Goal: Information Seeking & Learning: Find specific fact

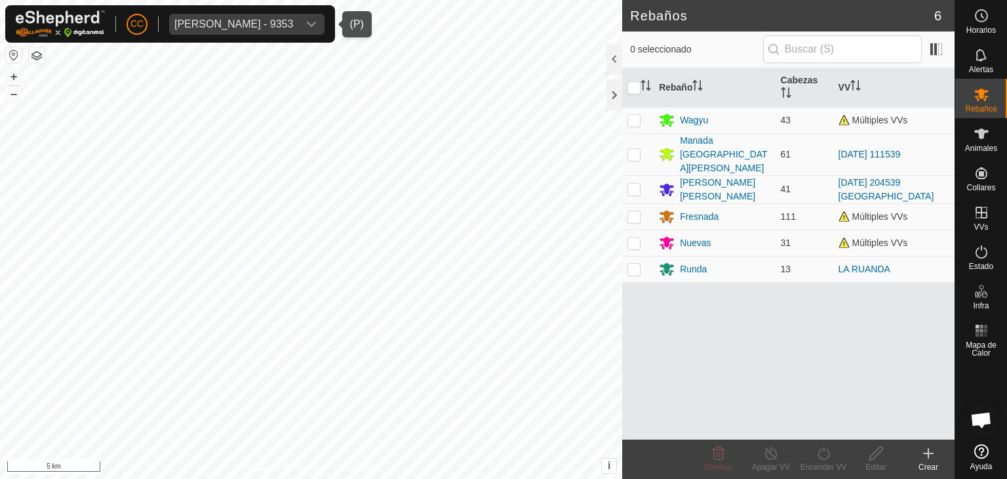
click at [214, 14] on span "[PERSON_NAME] - 9353" at bounding box center [233, 24] width 129 height 21
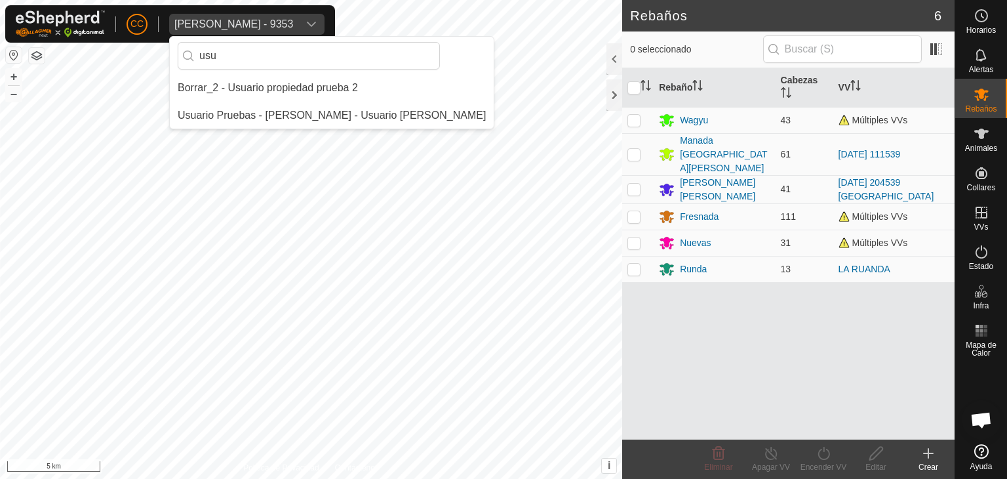
drag, startPoint x: 233, startPoint y: 54, endPoint x: 171, endPoint y: 52, distance: 62.3
click at [171, 52] on div "usu" at bounding box center [332, 56] width 324 height 38
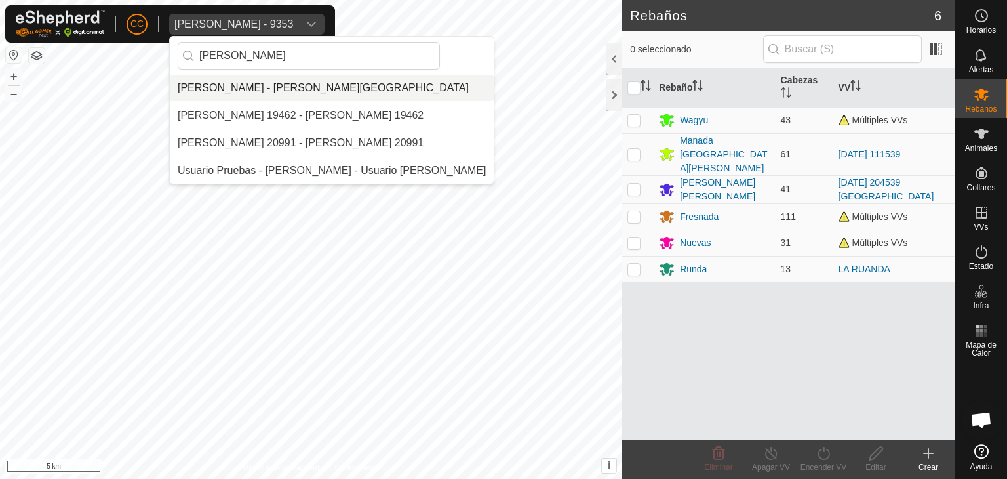
type input "[PERSON_NAME]"
click at [239, 90] on li "[PERSON_NAME] - [PERSON_NAME][GEOGRAPHIC_DATA]" at bounding box center [332, 88] width 324 height 26
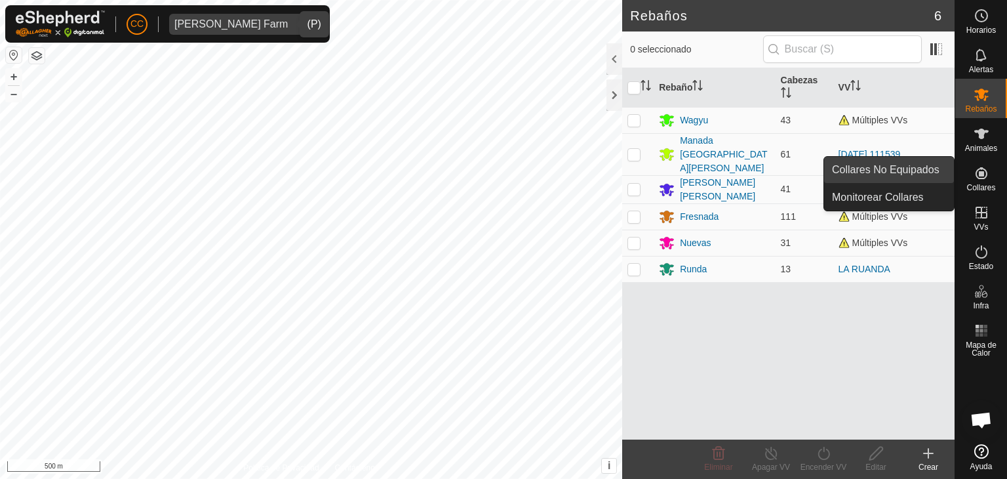
click at [940, 171] on link "Collares No Equipados" at bounding box center [889, 170] width 130 height 26
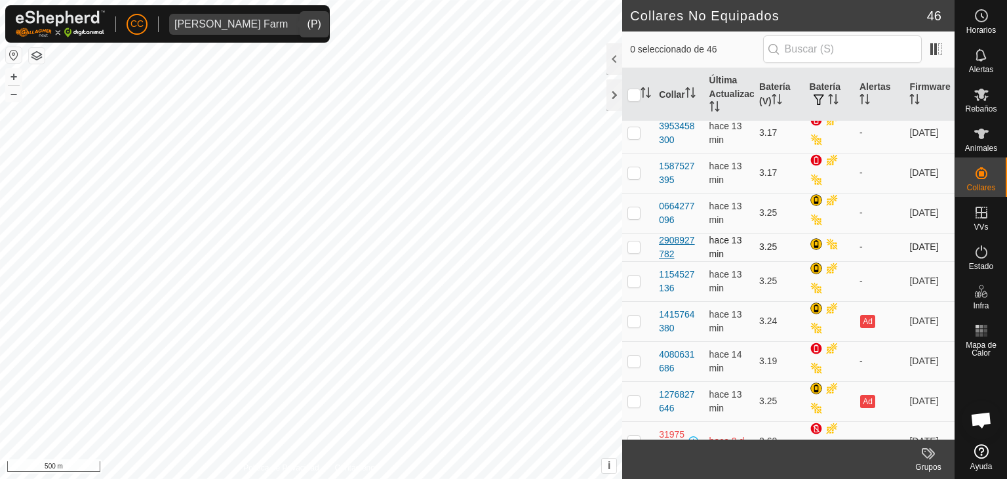
scroll to position [197, 0]
checkbox input "true"
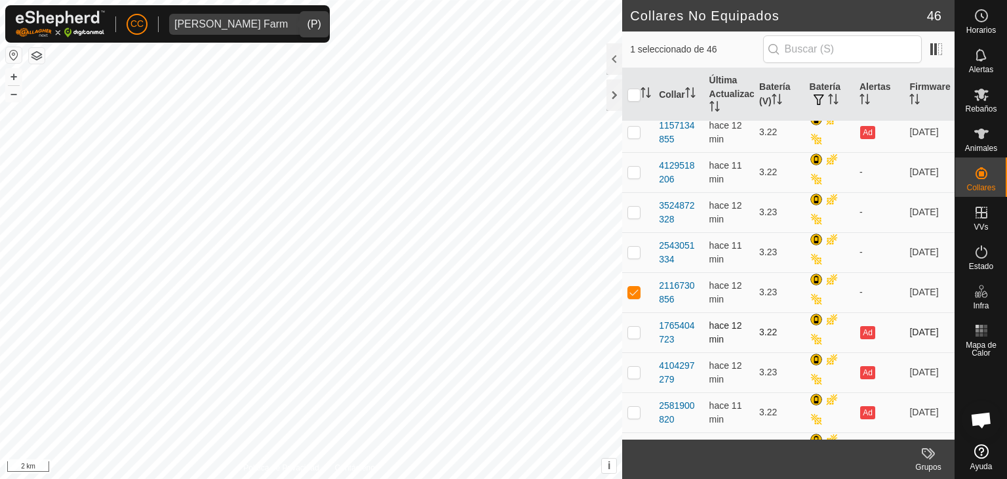
scroll to position [1115, 0]
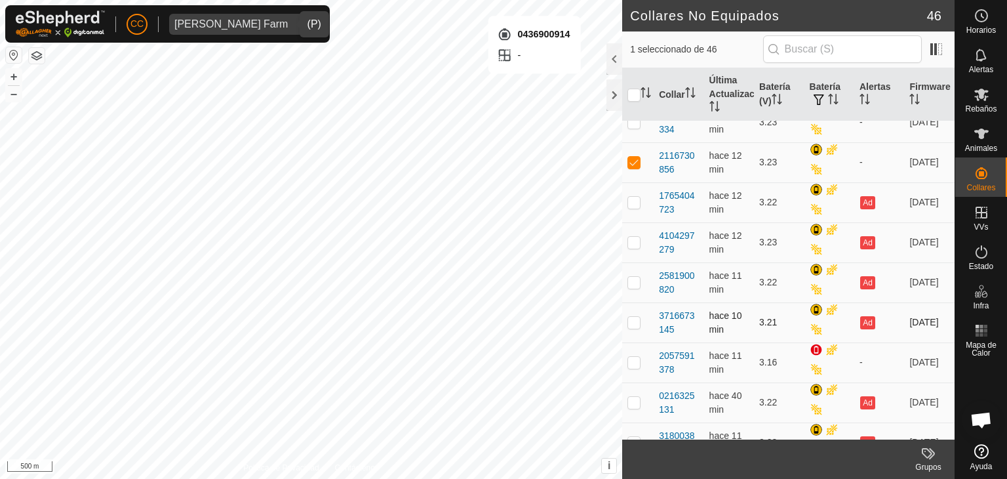
checkbox input "true"
checkbox input "false"
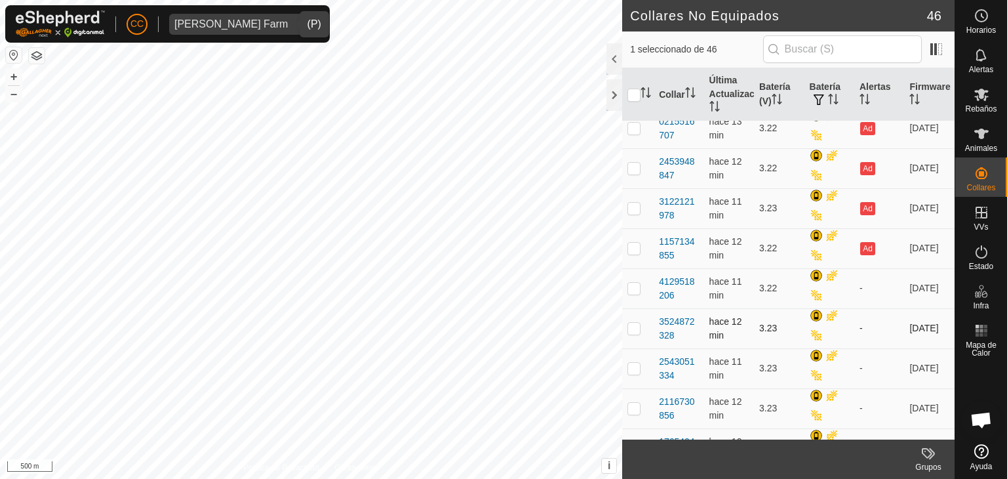
scroll to position [607, 0]
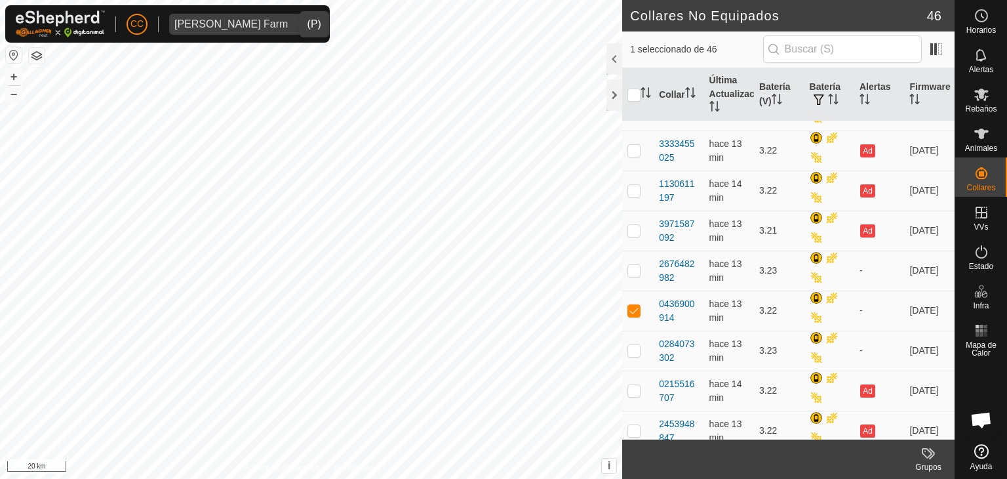
click at [255, 21] on div "[PERSON_NAME] Farm" at bounding box center [230, 24] width 113 height 10
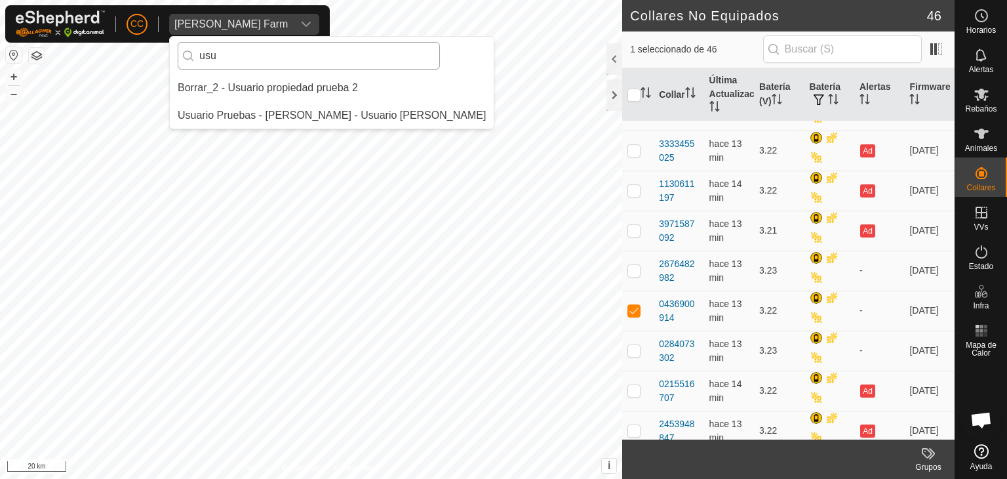
scroll to position [0, 0]
type input "usuario"
click at [255, 106] on li "Usuario Pruebas - [PERSON_NAME] - Usuario [PERSON_NAME]" at bounding box center [332, 115] width 324 height 26
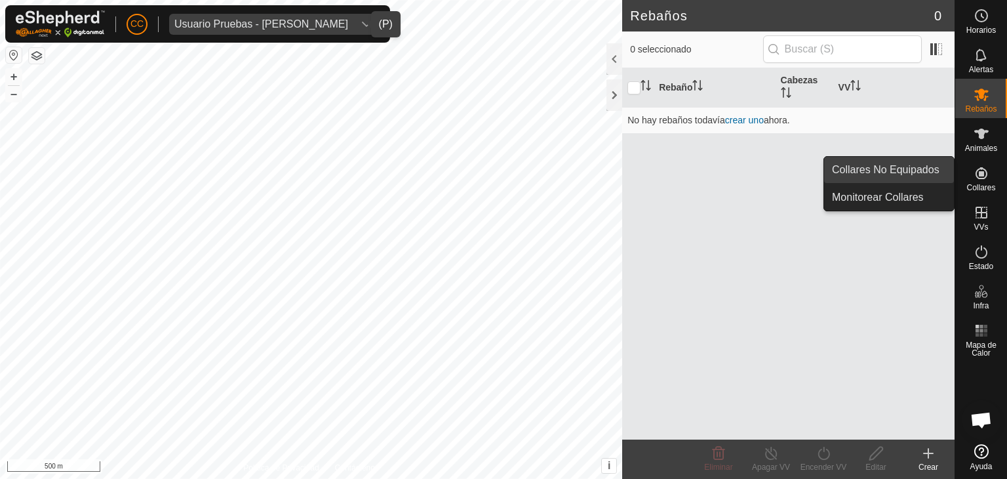
drag, startPoint x: 951, startPoint y: 174, endPoint x: 929, endPoint y: 171, distance: 22.5
click at [929, 171] on link "Collares No Equipados" at bounding box center [889, 170] width 130 height 26
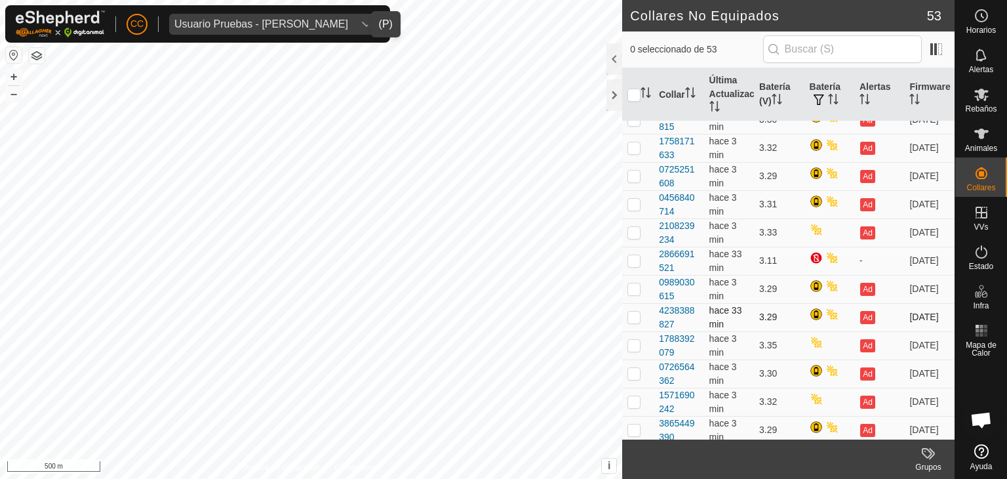
scroll to position [1183, 0]
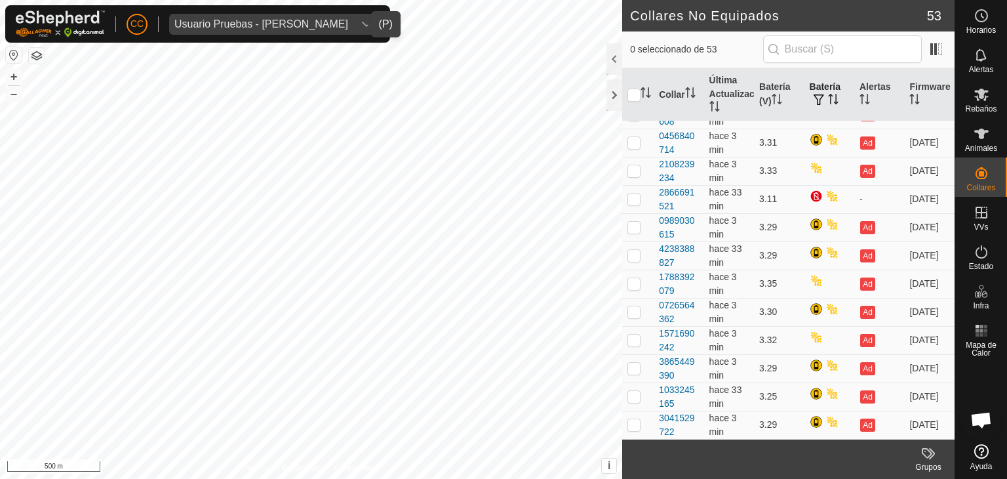
click at [828, 98] on icon "Activar para ordenar" at bounding box center [833, 99] width 10 height 10
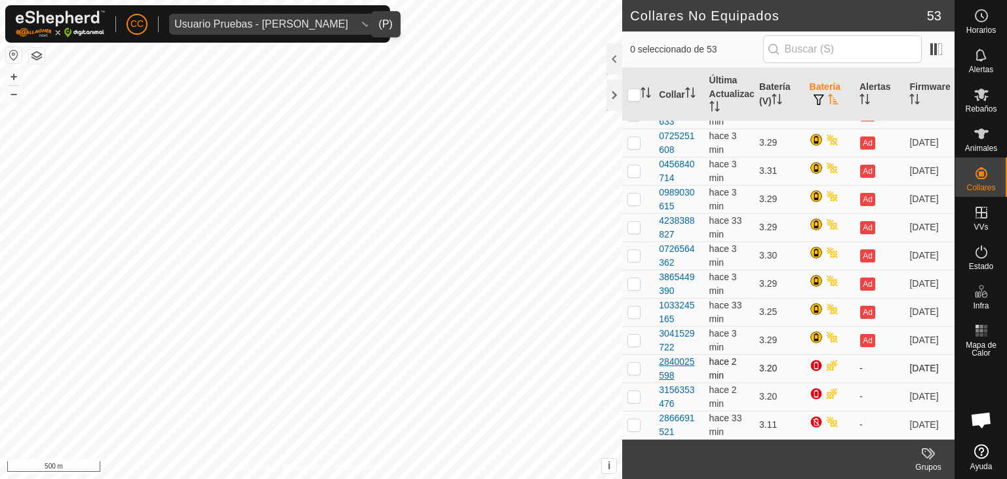
click at [679, 364] on div "2840025598" at bounding box center [678, 369] width 39 height 28
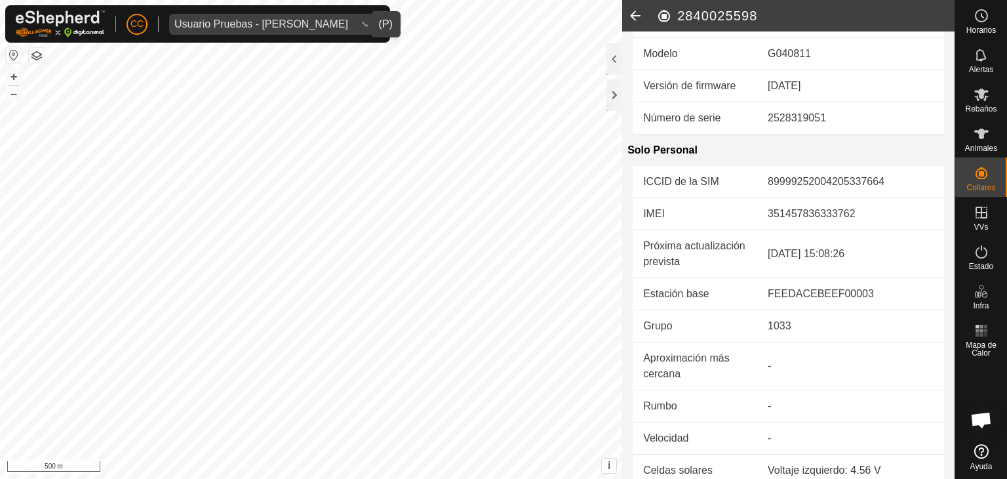
scroll to position [393, 0]
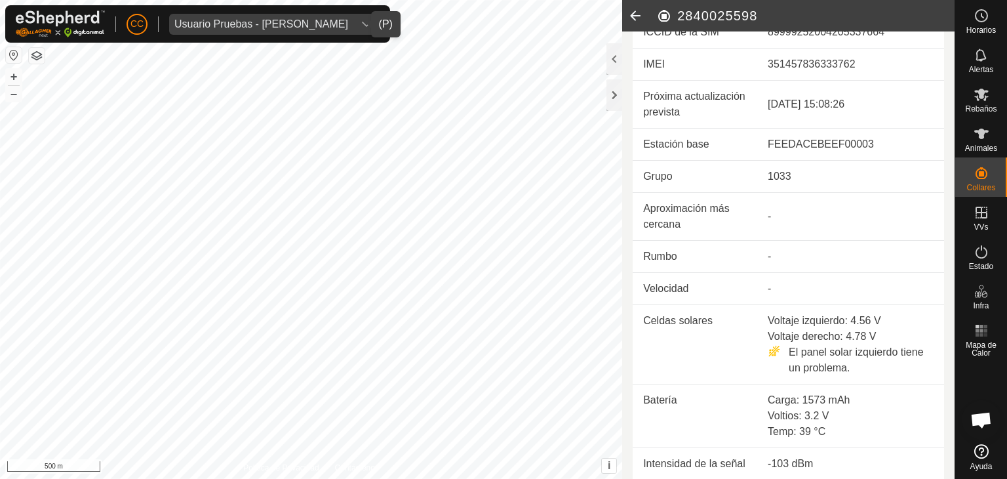
click at [637, 22] on icon at bounding box center [635, 15] width 26 height 31
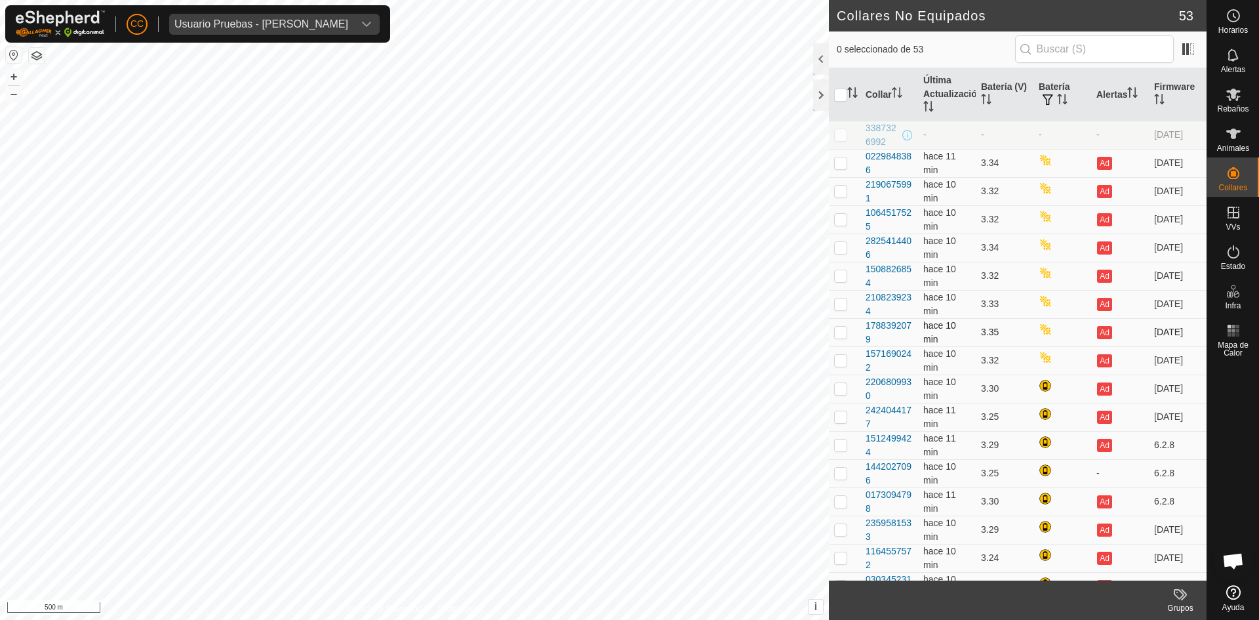
drag, startPoint x: 863, startPoint y: 158, endPoint x: 938, endPoint y: 342, distance: 198.9
click at [867, 49] on span "0 seleccionado de 53" at bounding box center [926, 50] width 178 height 14
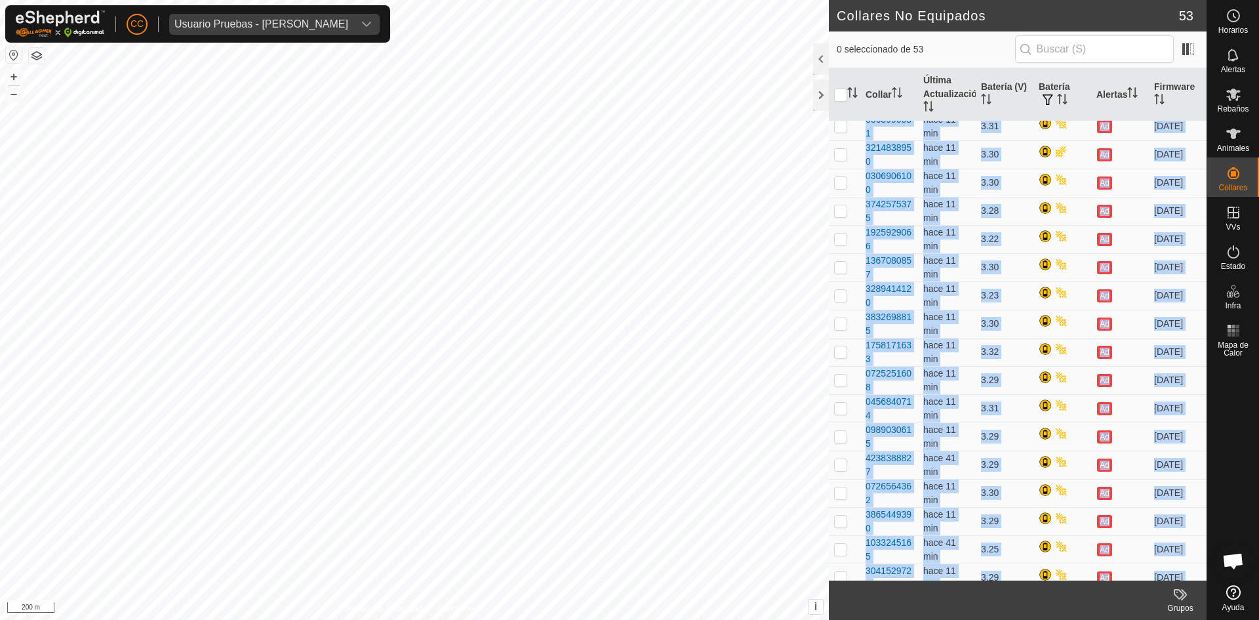
scroll to position [1036, 0]
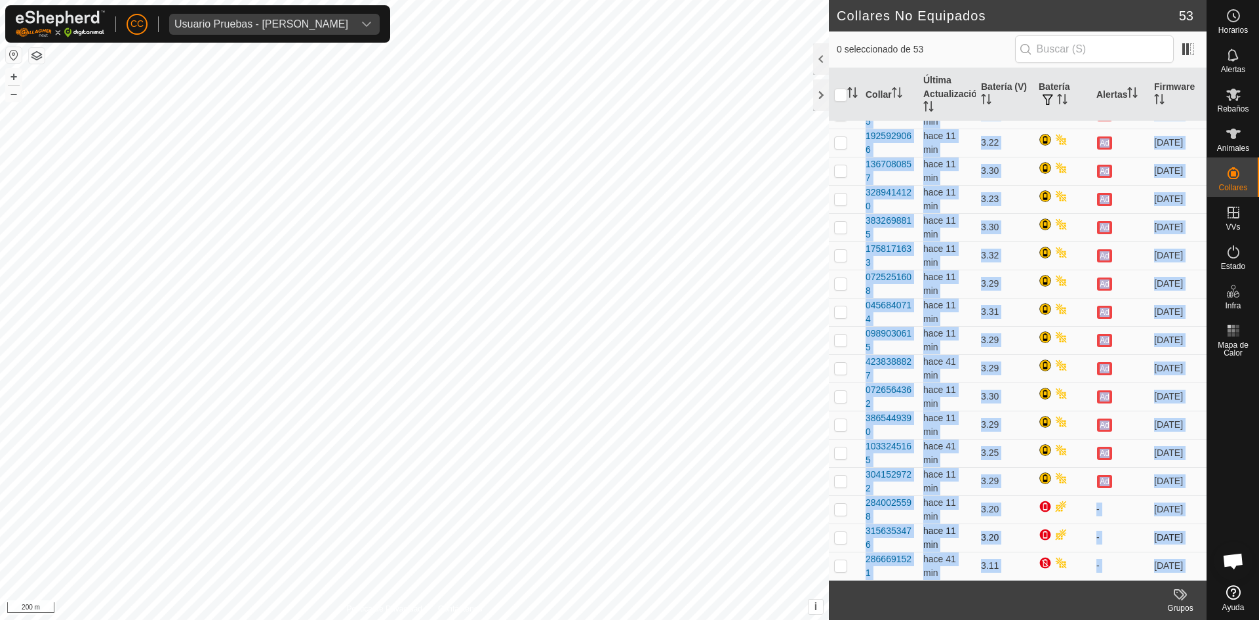
drag, startPoint x: 858, startPoint y: 157, endPoint x: 1000, endPoint y: 534, distance: 403.4
copy tbody "0229848386 hace 11 min 3.34 Ad [DATE] 2190675991 hace 11 min 3.32 Ad [DATE] 106…"
click at [891, 478] on div "3156353476" at bounding box center [889, 538] width 47 height 28
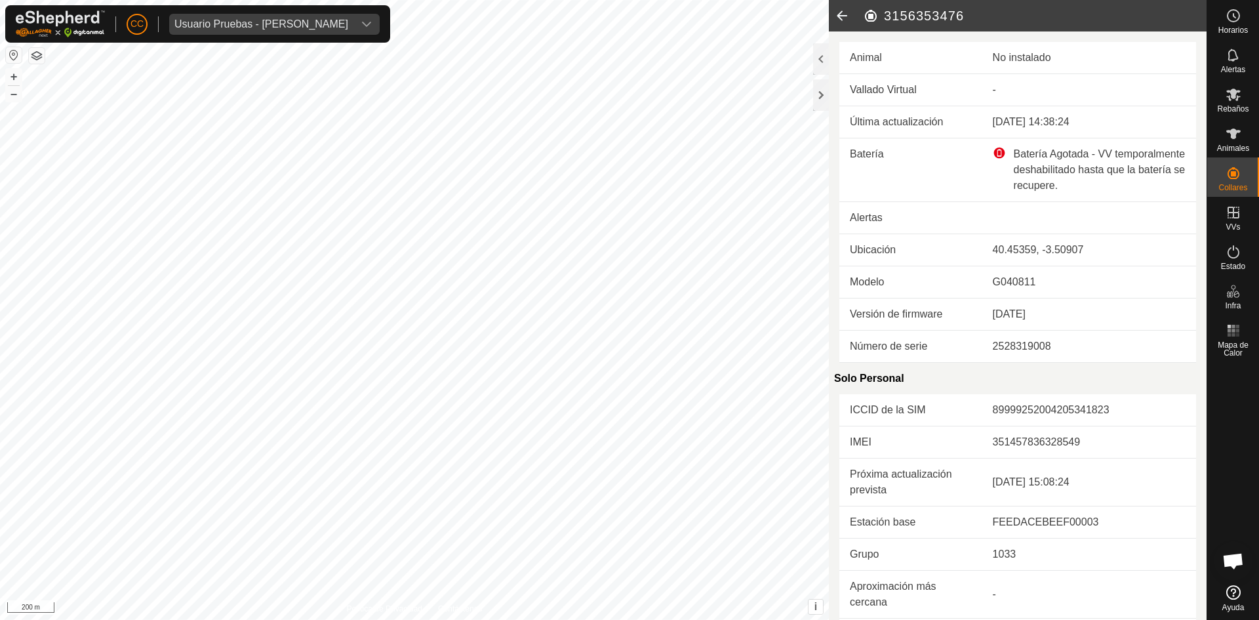
click at [909, 15] on h2 "3156353476" at bounding box center [1035, 16] width 344 height 16
click at [908, 15] on h2 "3156353476" at bounding box center [1035, 16] width 344 height 16
copy h2 "3156353476"
